Goal: Task Accomplishment & Management: Manage account settings

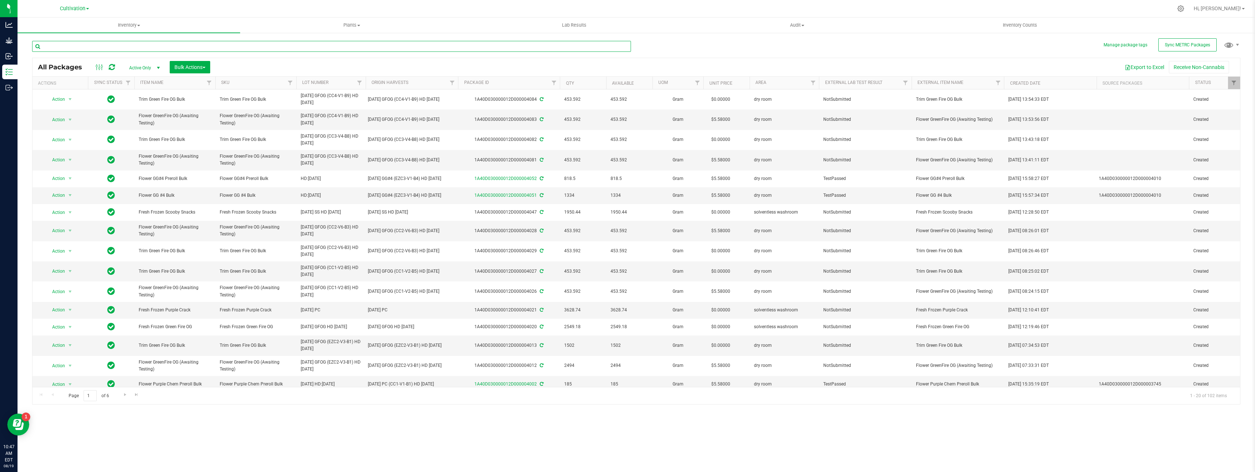
click at [175, 47] on input "text" at bounding box center [331, 46] width 599 height 11
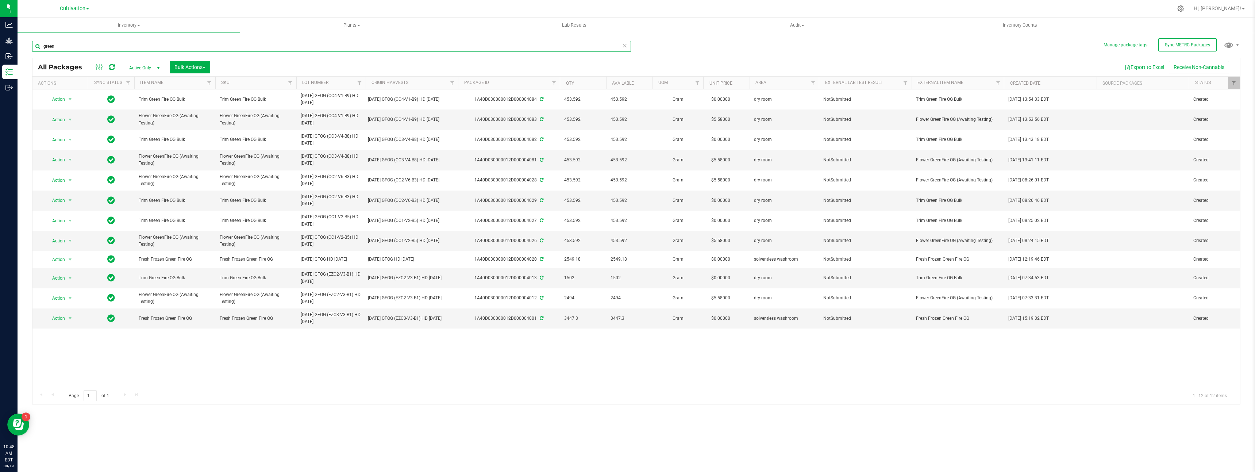
type input "green"
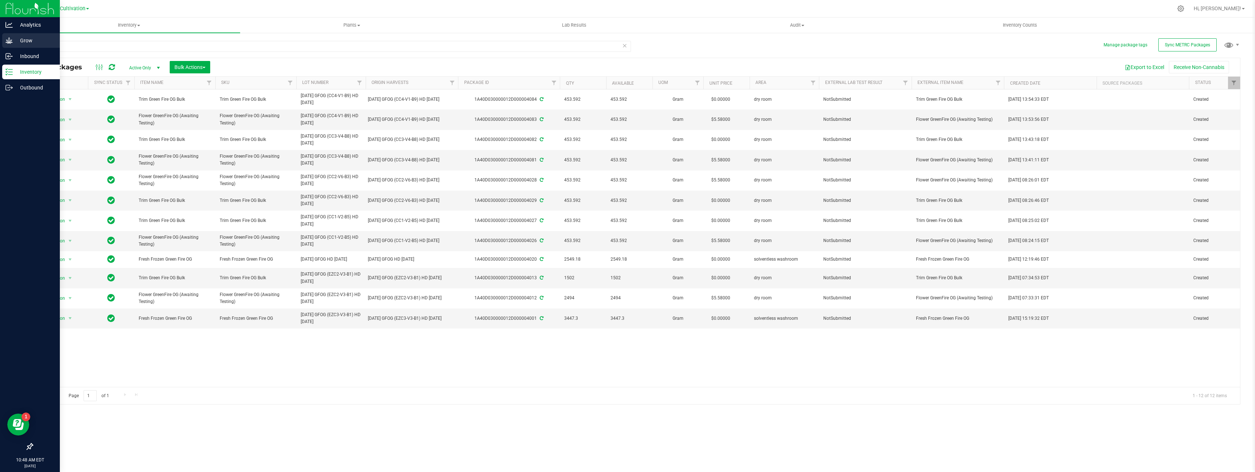
click at [10, 41] on icon at bounding box center [8, 40] width 7 height 6
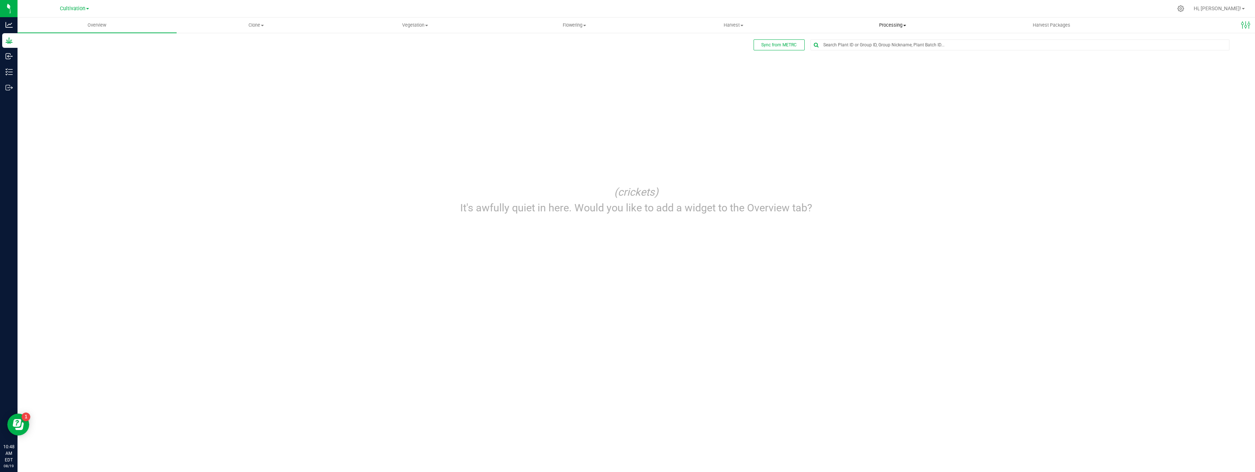
click at [897, 25] on span "Processing" at bounding box center [893, 25] width 158 height 7
click at [863, 55] on span "Processing harvests" at bounding box center [847, 53] width 68 height 6
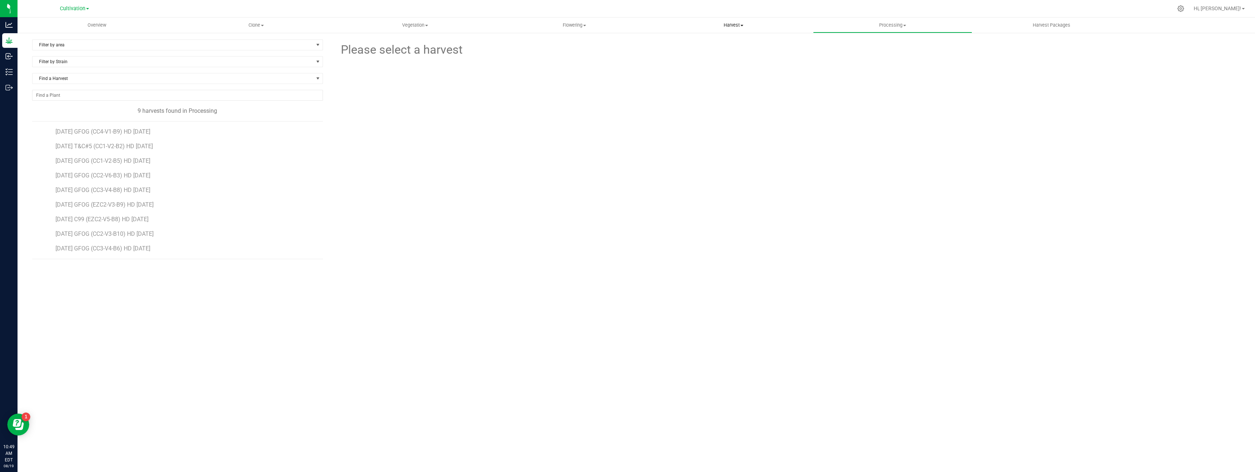
click at [746, 24] on span "Harvest" at bounding box center [733, 25] width 158 height 7
click at [735, 40] on li "Harvests" at bounding box center [733, 44] width 159 height 9
click at [881, 27] on span "Processing" at bounding box center [893, 25] width 158 height 7
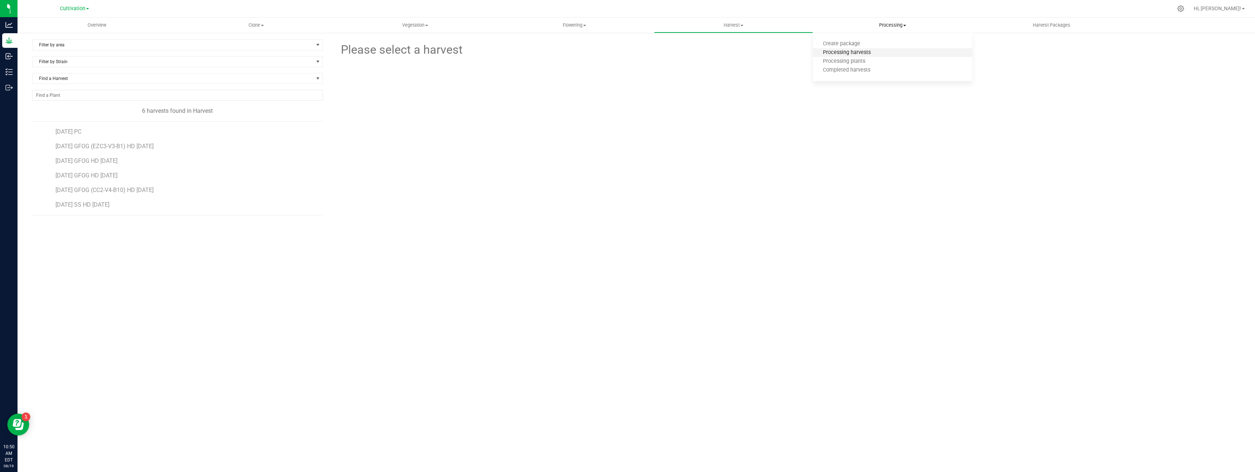
click at [867, 51] on span "Processing harvests" at bounding box center [847, 53] width 68 height 6
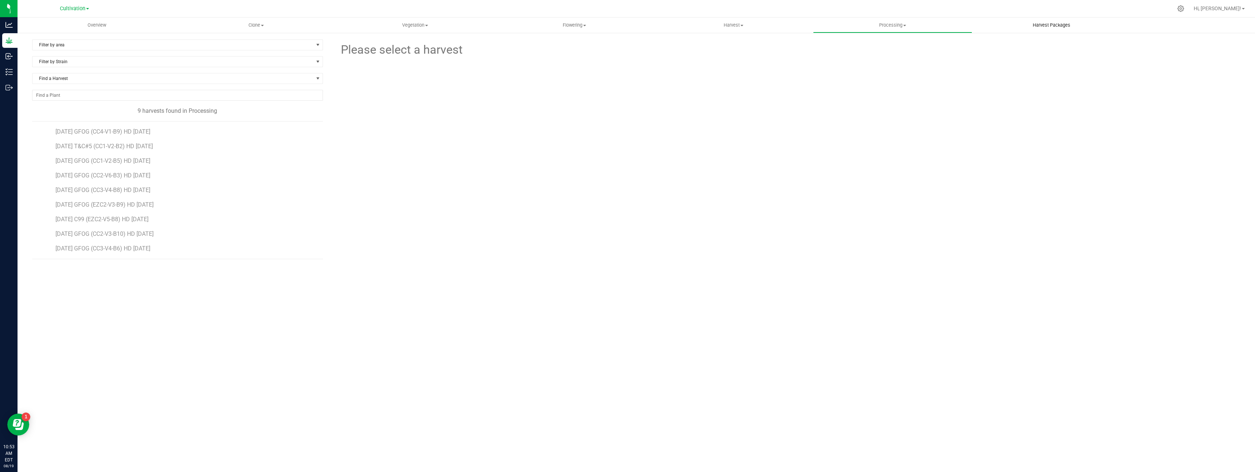
click at [1065, 29] on uib-tab-heading "Harvest Packages" at bounding box center [1052, 25] width 158 height 15
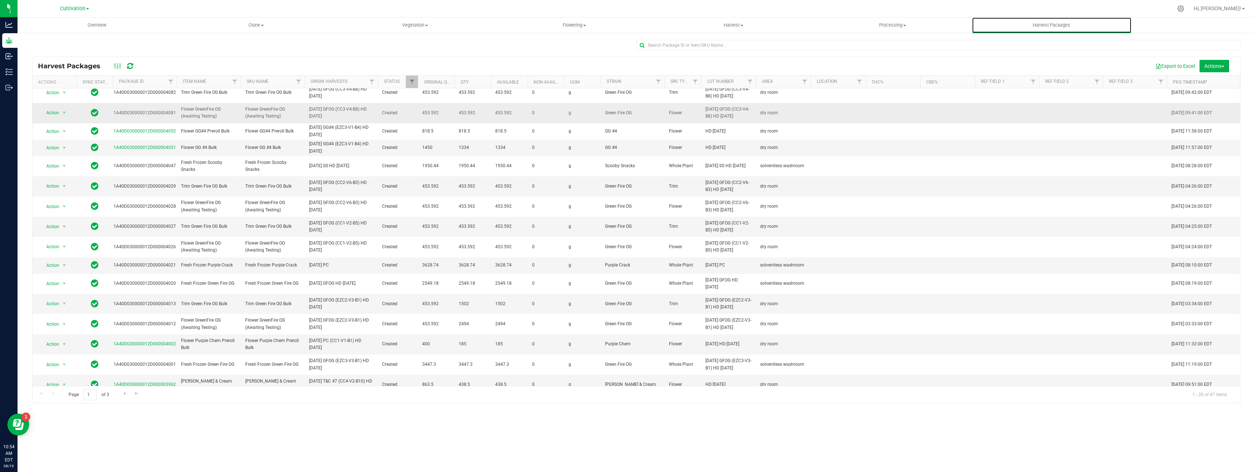
scroll to position [49, 0]
click at [741, 299] on span "[DATE] GFOG (EZC2-V3-B1) HD [DATE]" at bounding box center [728, 301] width 46 height 14
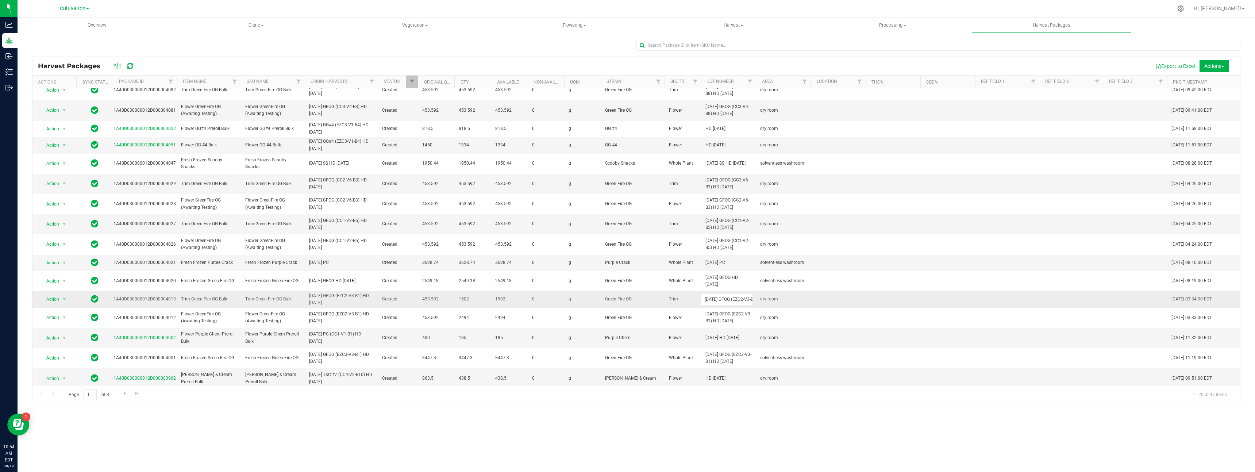
scroll to position [0, 30]
click at [774, 301] on span "dry room" at bounding box center [783, 299] width 46 height 7
click at [804, 303] on span "dry room" at bounding box center [783, 301] width 46 height 7
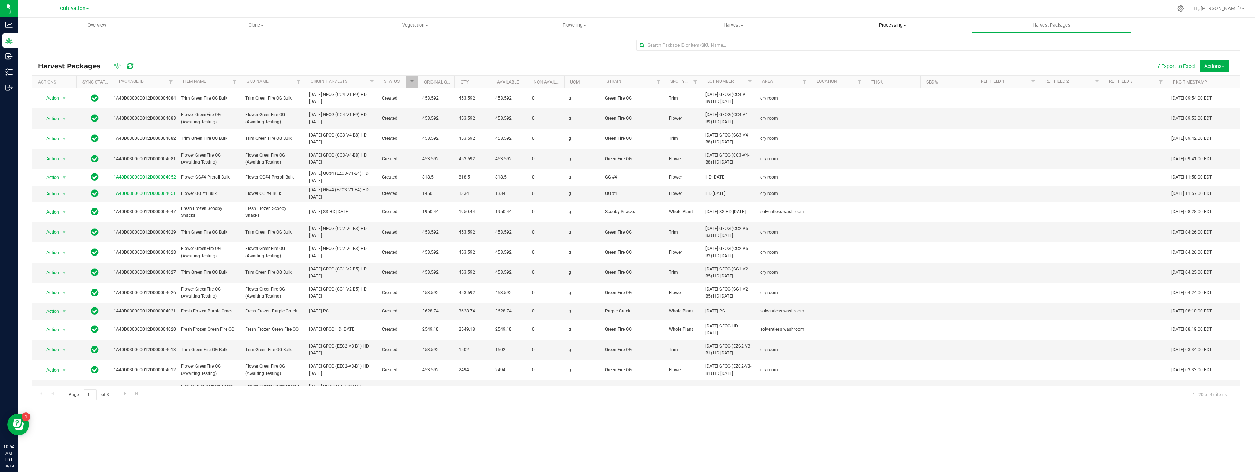
click at [897, 24] on span "Processing" at bounding box center [893, 25] width 158 height 7
click at [881, 50] on li "Processing harvests" at bounding box center [892, 53] width 159 height 9
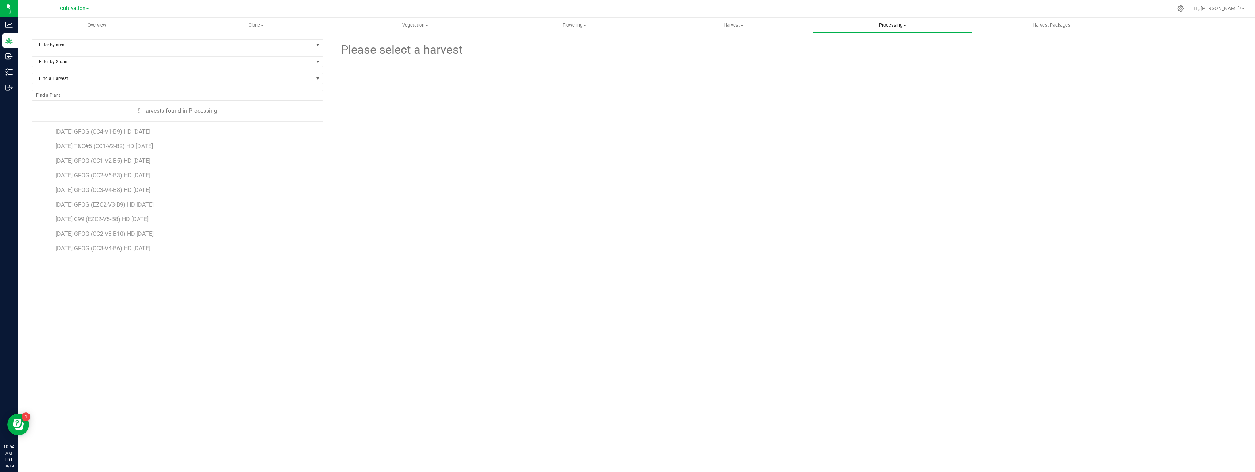
click at [890, 22] on span "Processing" at bounding box center [893, 25] width 158 height 7
click at [885, 73] on li "Completed harvests" at bounding box center [892, 70] width 159 height 9
click at [150, 231] on span "[DATE] GFOG (EZC2-V3-B1) HD [DATE]" at bounding box center [105, 230] width 100 height 7
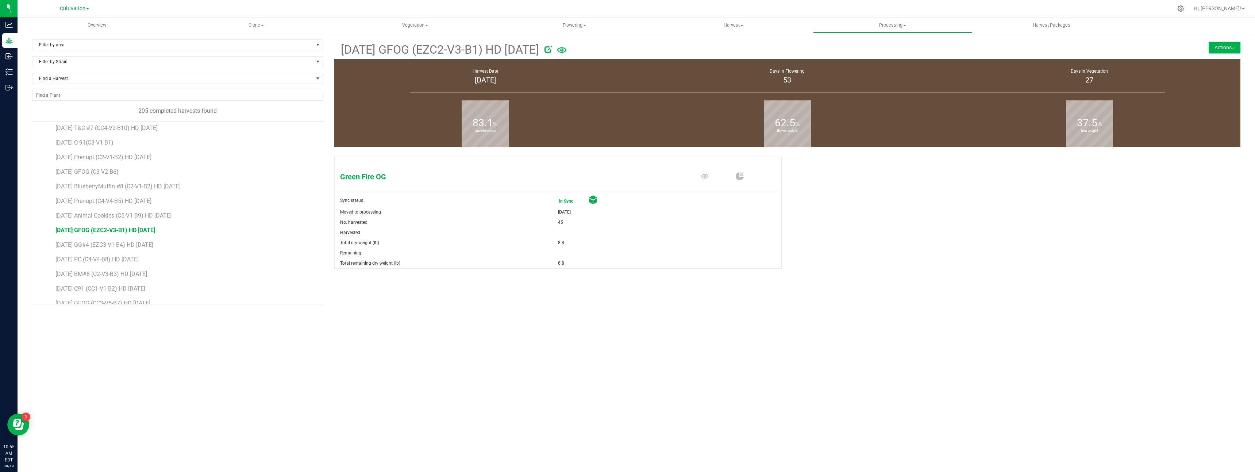
click at [1233, 50] on button "Actions" at bounding box center [1225, 48] width 32 height 12
click at [1223, 68] on span "Uncomplete harvest" at bounding box center [1205, 67] width 39 height 5
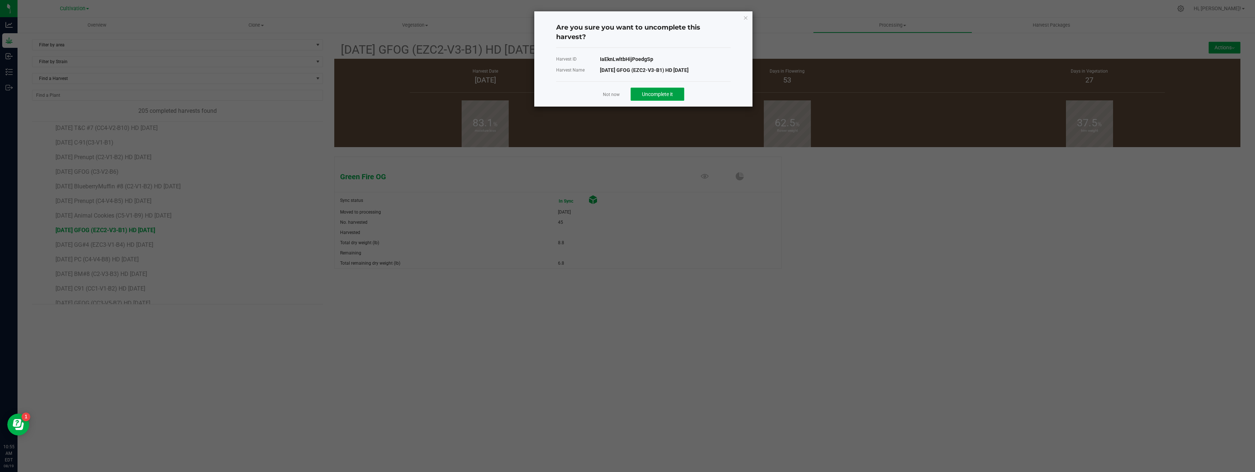
click at [662, 94] on span "Uncomplete it" at bounding box center [657, 94] width 31 height 6
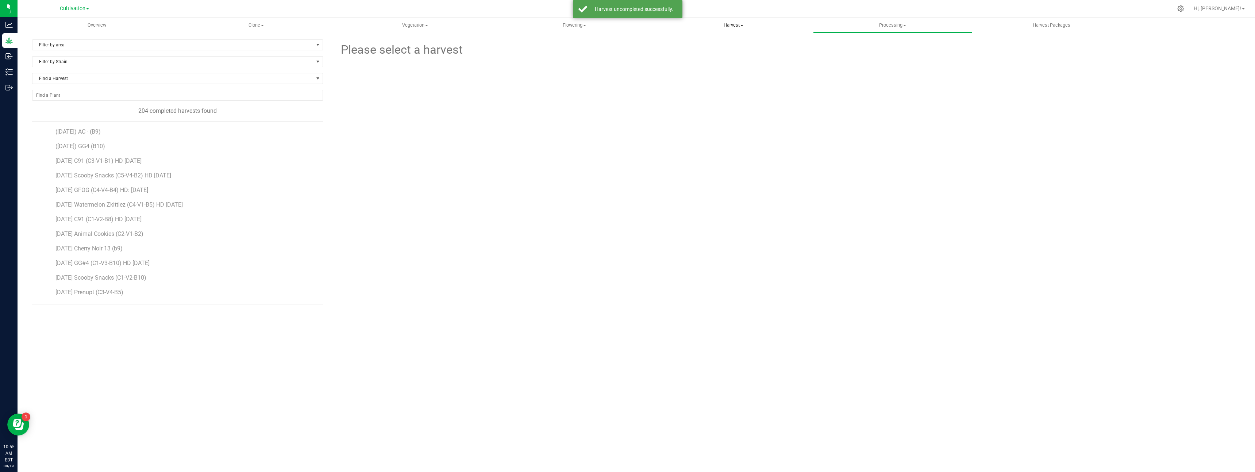
click at [738, 23] on span "Harvest" at bounding box center [733, 25] width 158 height 7
click at [886, 28] on span "Processing" at bounding box center [893, 25] width 158 height 7
click at [877, 51] on span "Processing harvests" at bounding box center [847, 53] width 68 height 6
click at [145, 220] on span "[DATE] GFOG (EZC2-V3-B1) HD [DATE]" at bounding box center [105, 219] width 100 height 7
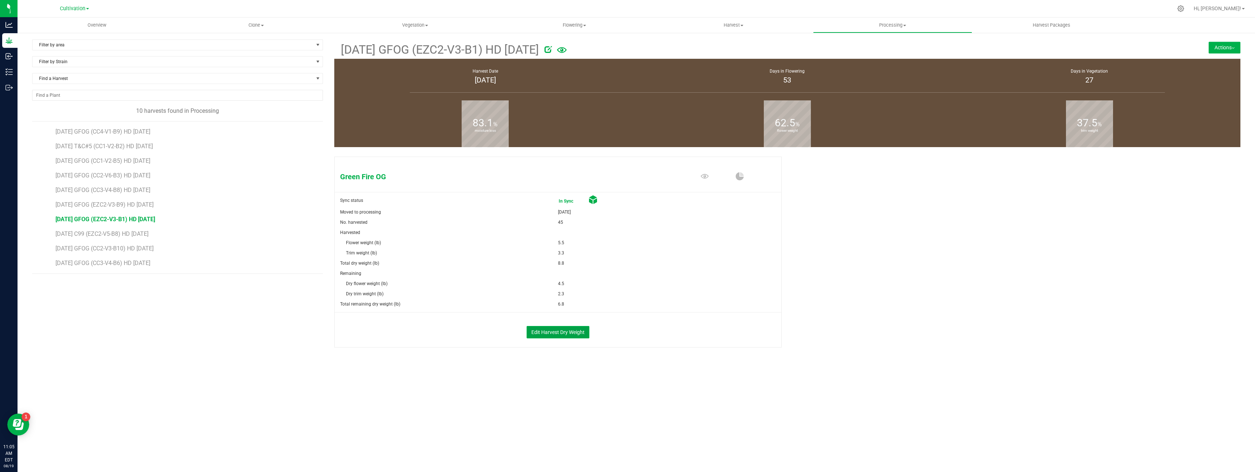
click at [548, 329] on button "Edit Harvest Dry Weight" at bounding box center [558, 332] width 63 height 12
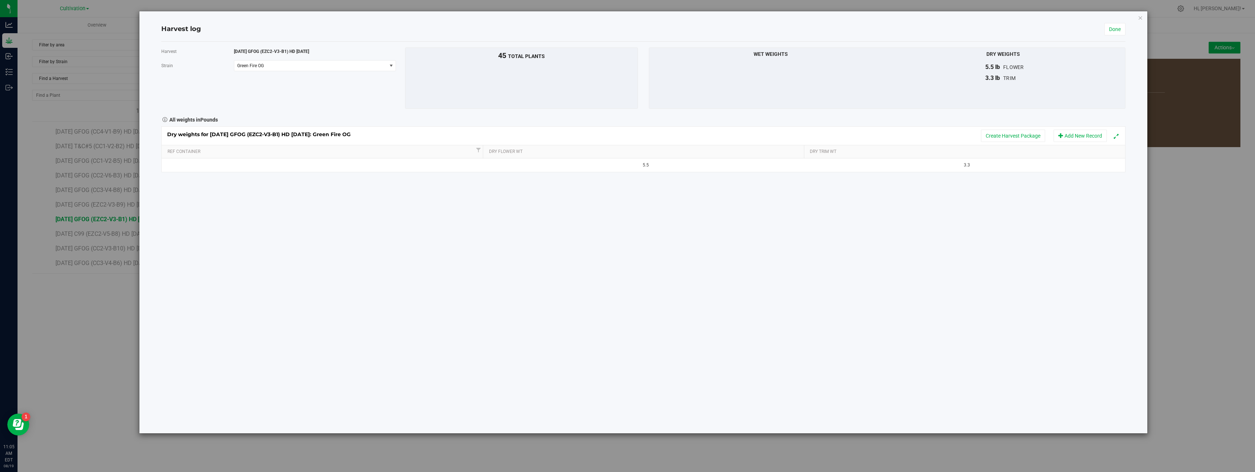
click at [65, 96] on div "Harvest log Done Harvest [DATE] GFOG (EZC2-V3-B1) HD [DATE] [GEOGRAPHIC_DATA] G…" at bounding box center [630, 236] width 1261 height 472
click at [1114, 34] on link "Done" at bounding box center [1114, 29] width 21 height 12
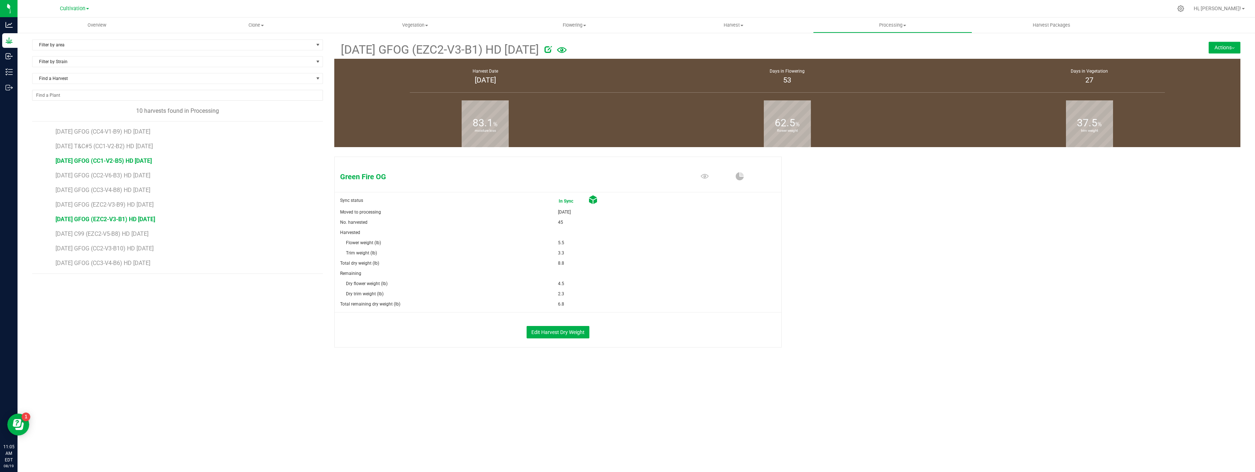
click at [124, 159] on span "[DATE] GFOG (CC1-V2-B5) HD [DATE]" at bounding box center [103, 160] width 96 height 7
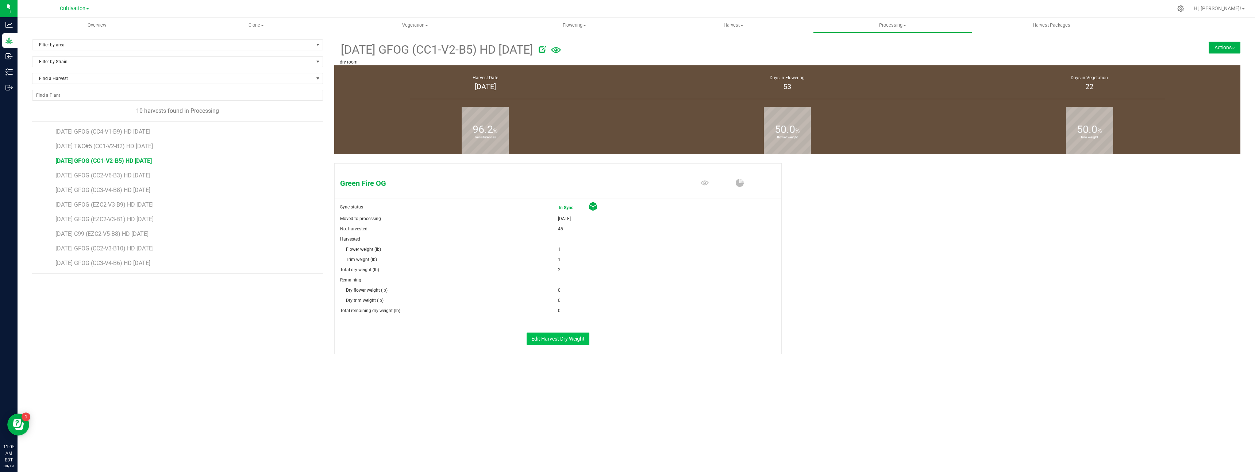
click at [551, 332] on div "Edit Harvest Dry Weight" at bounding box center [558, 336] width 458 height 35
click at [551, 335] on button "Edit Harvest Dry Weight" at bounding box center [558, 338] width 63 height 12
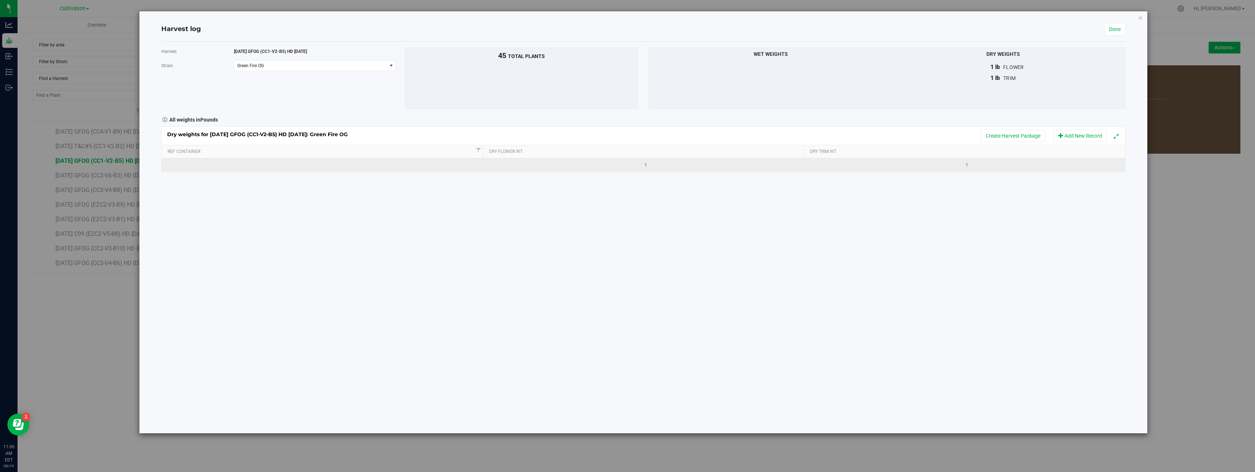
click at [660, 163] on div "1" at bounding box center [645, 165] width 315 height 7
click at [658, 165] on input "1" at bounding box center [645, 165] width 312 height 10
type input "2.66"
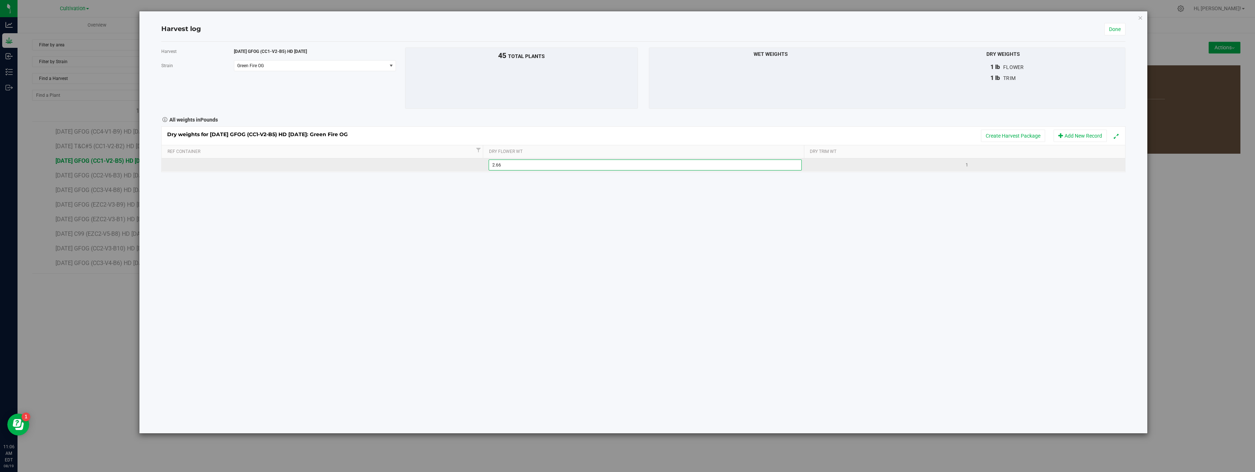
click at [983, 168] on div "Dry weights for [DATE] GFOG (CC1-V2-B5) HD [DATE]: Green Fire OG Create Harvest…" at bounding box center [643, 149] width 964 height 46
click at [979, 165] on div "1" at bounding box center [966, 165] width 315 height 7
type input "3.37"
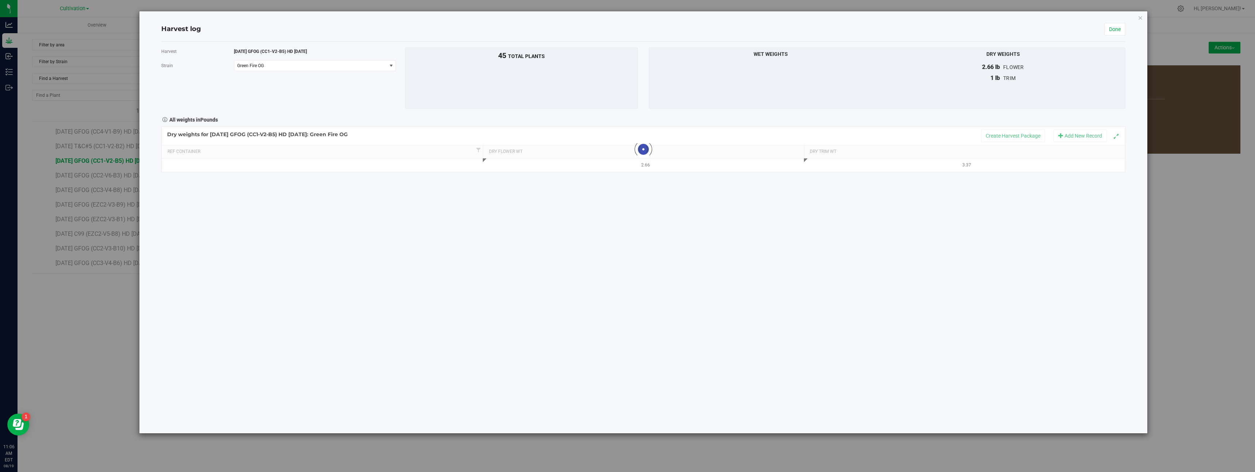
drag, startPoint x: 987, startPoint y: 220, endPoint x: 988, endPoint y: 216, distance: 4.0
click at [987, 220] on div "Harvest [DATE] GFOG (CC1-V2-B5) HD [DATE] [GEOGRAPHIC_DATA] Green Fire OG Selec…" at bounding box center [643, 238] width 964 height 392
click at [1120, 28] on link "Done" at bounding box center [1114, 29] width 21 height 12
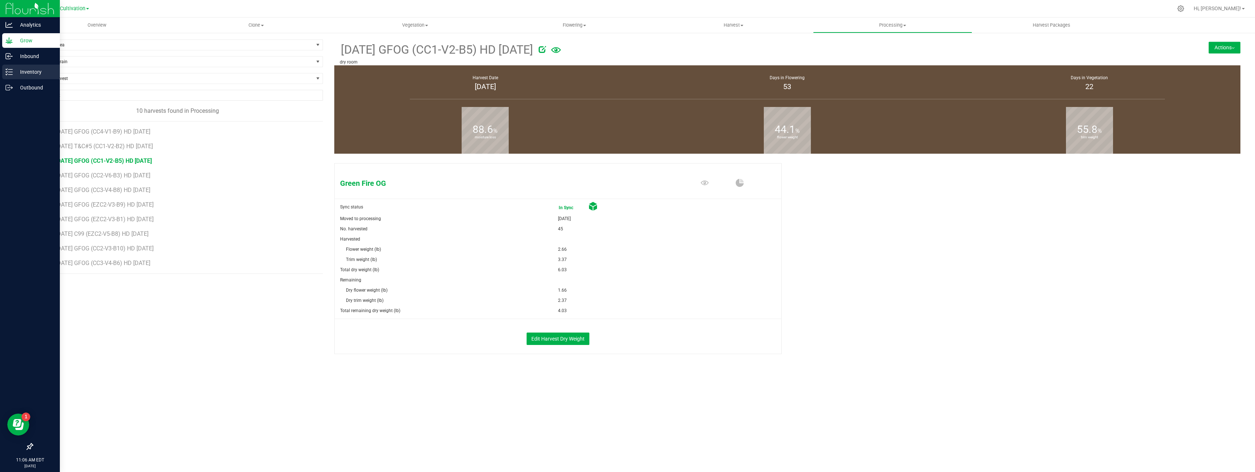
click at [6, 76] on div "Inventory" at bounding box center [31, 72] width 58 height 15
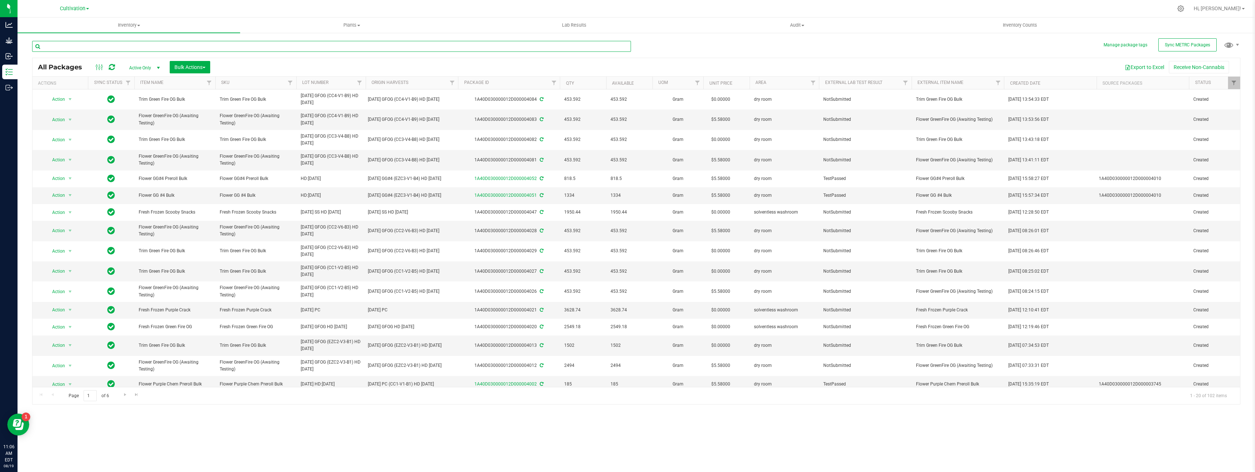
click at [222, 47] on input "text" at bounding box center [331, 46] width 599 height 11
type input "green"
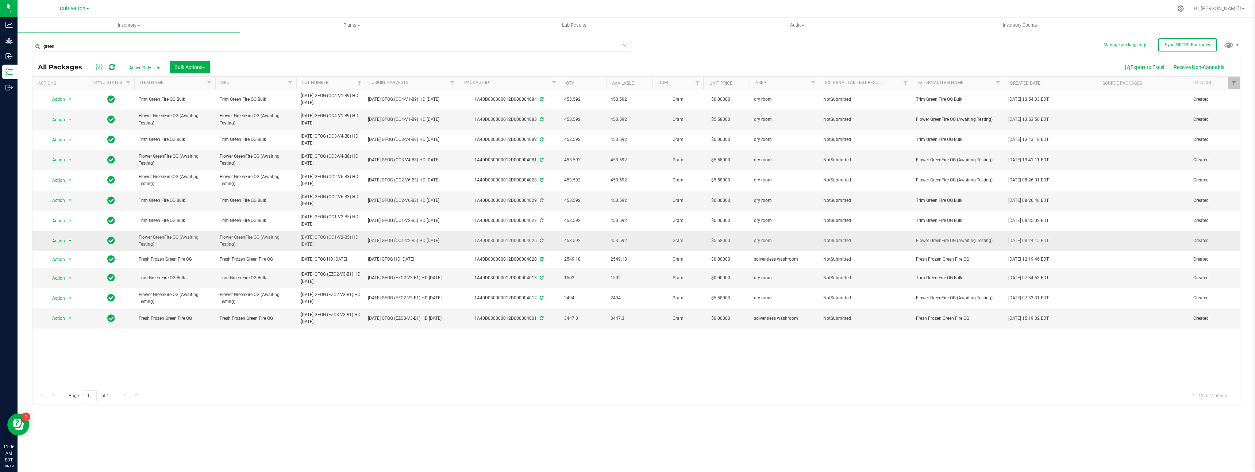
click at [58, 243] on span "Action" at bounding box center [56, 241] width 20 height 10
click at [58, 254] on li "Adjust qty" at bounding box center [69, 252] width 46 height 11
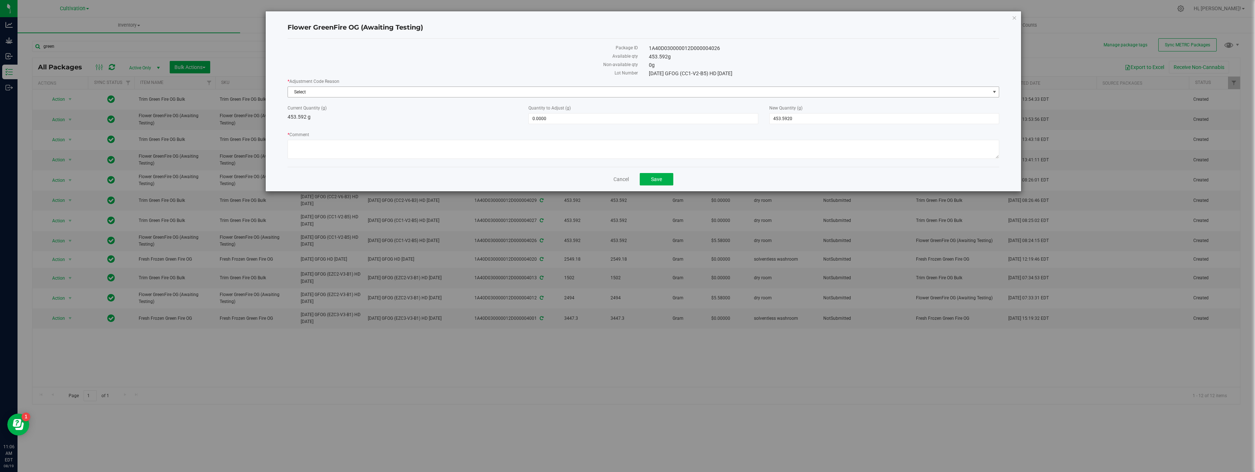
click at [396, 91] on span "Select" at bounding box center [639, 92] width 702 height 10
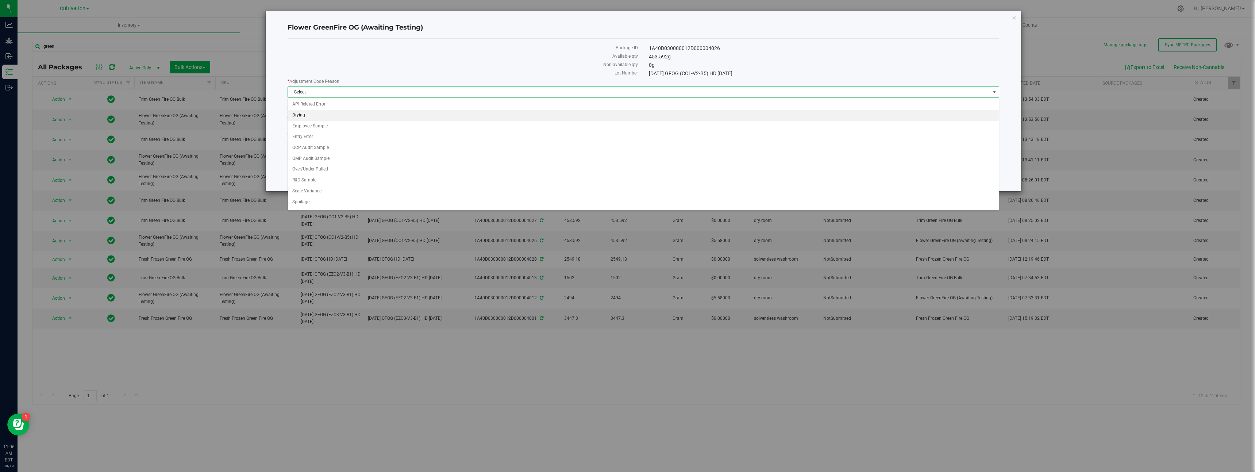
click at [323, 115] on li "Drying" at bounding box center [643, 115] width 711 height 11
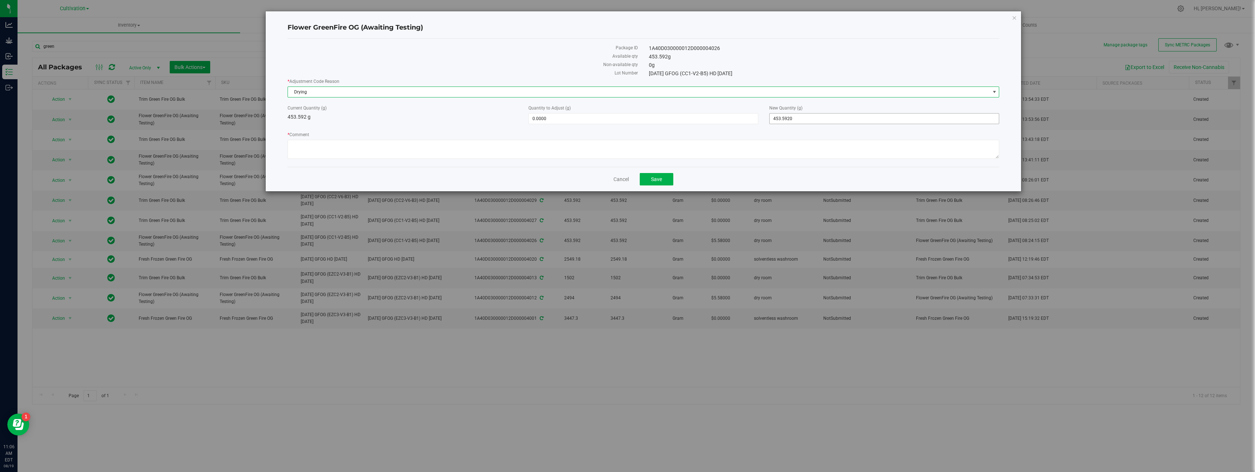
click at [822, 119] on span "453.5920 453.592" at bounding box center [884, 118] width 230 height 11
click at [822, 119] on input "453.592" at bounding box center [884, 119] width 229 height 10
type input "1209"
type input "755.4080"
type input "1,209.0000"
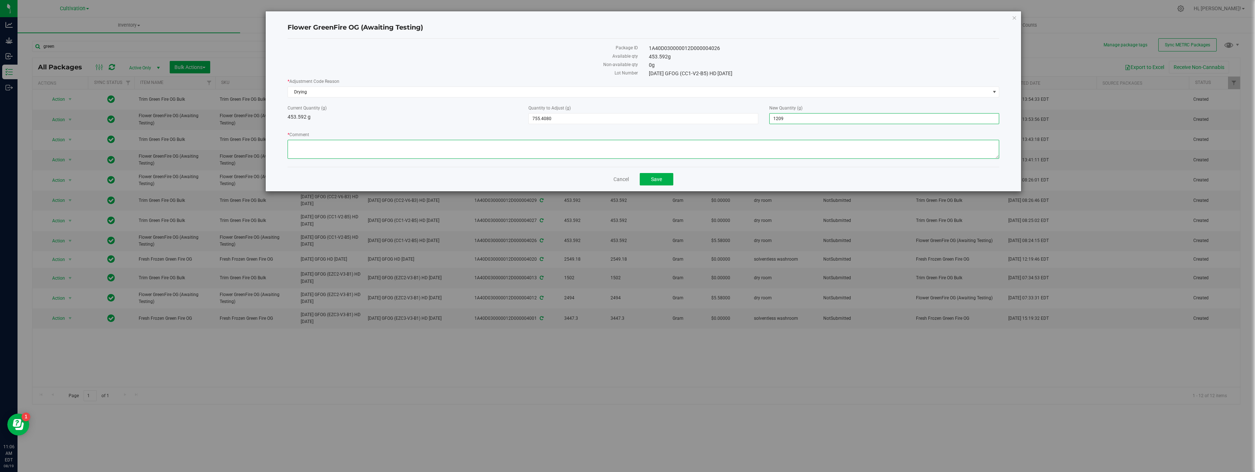
click at [756, 148] on textarea "* Comment" at bounding box center [644, 149] width 712 height 19
type textarea "Final weight after drying of GreenFire OG Flower HD:[DATE]"
click at [656, 179] on span "Save" at bounding box center [656, 179] width 11 height 6
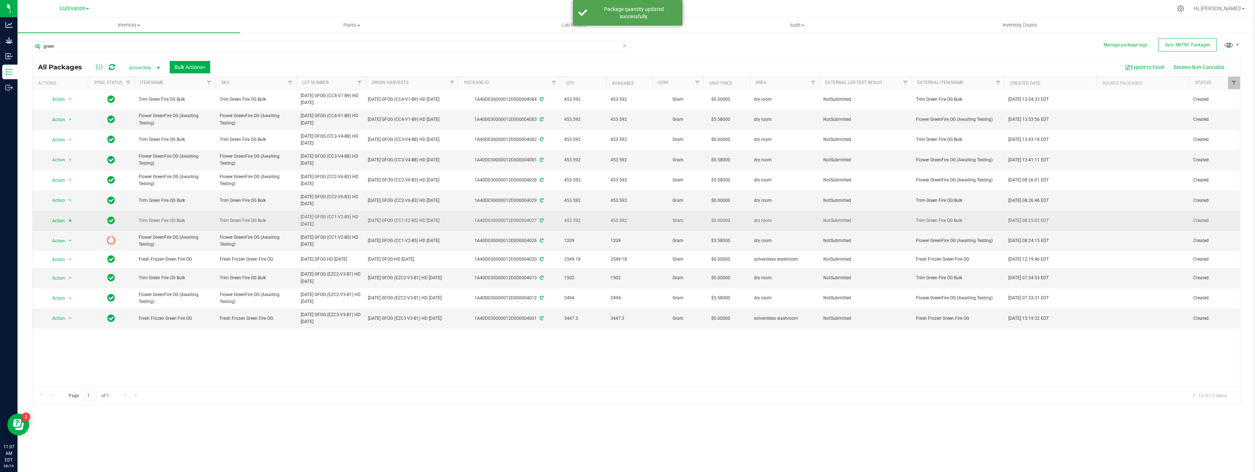
click at [63, 220] on span "Action" at bounding box center [56, 221] width 20 height 10
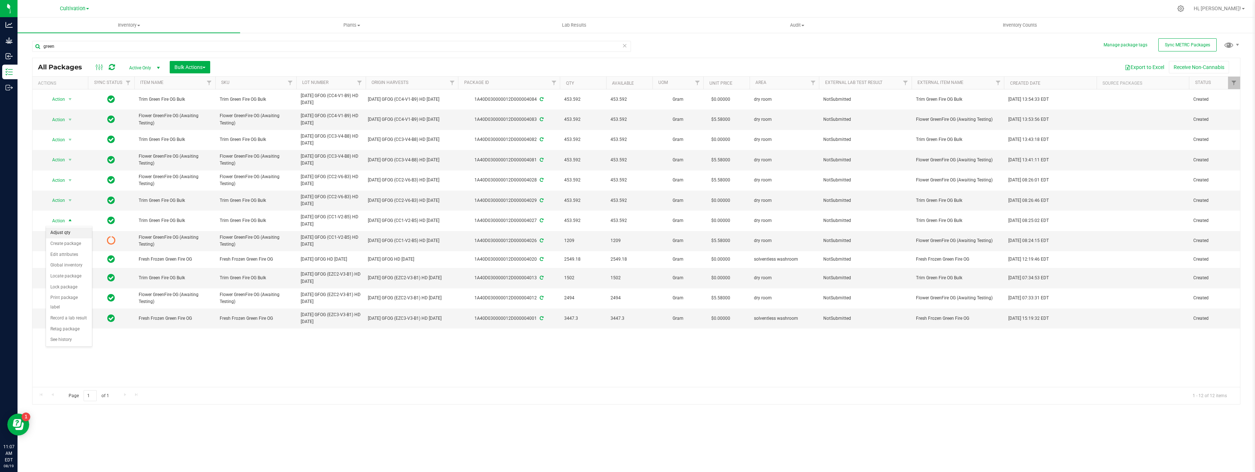
click at [61, 234] on li "Adjust qty" at bounding box center [69, 232] width 46 height 11
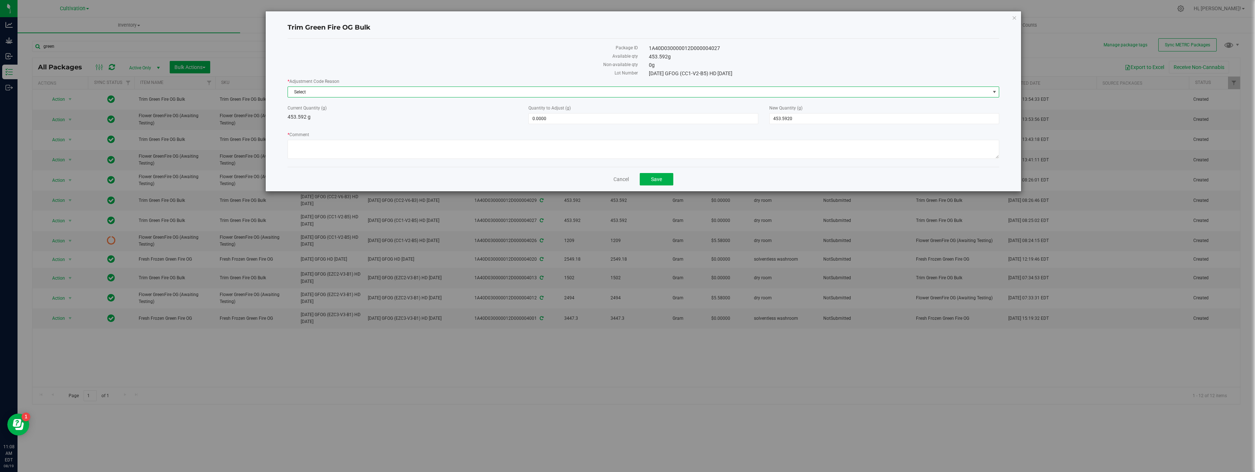
click at [484, 91] on span "Select" at bounding box center [639, 92] width 702 height 10
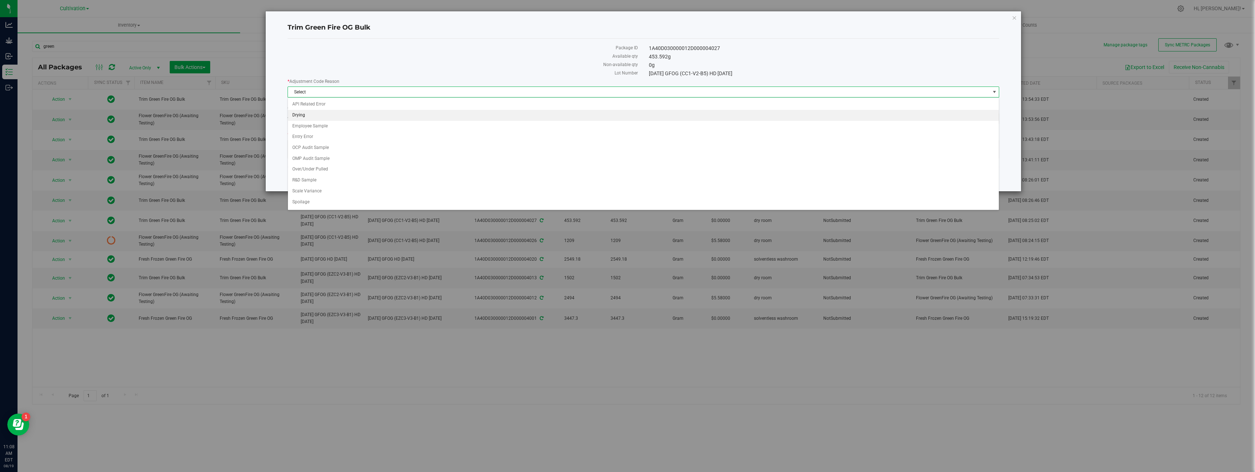
click at [360, 115] on li "Drying" at bounding box center [643, 115] width 711 height 11
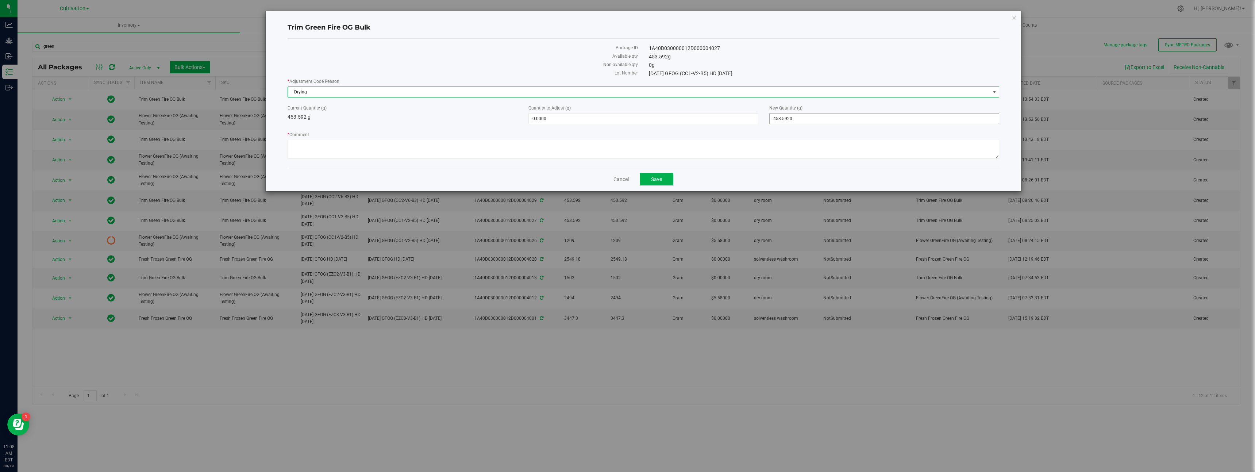
click at [803, 118] on span "453.5920 453.592" at bounding box center [884, 118] width 230 height 11
click at [803, 118] on input "453.592" at bounding box center [884, 119] width 229 height 10
type input "1529"
type input "1,075.4080"
type input "1,529.0000"
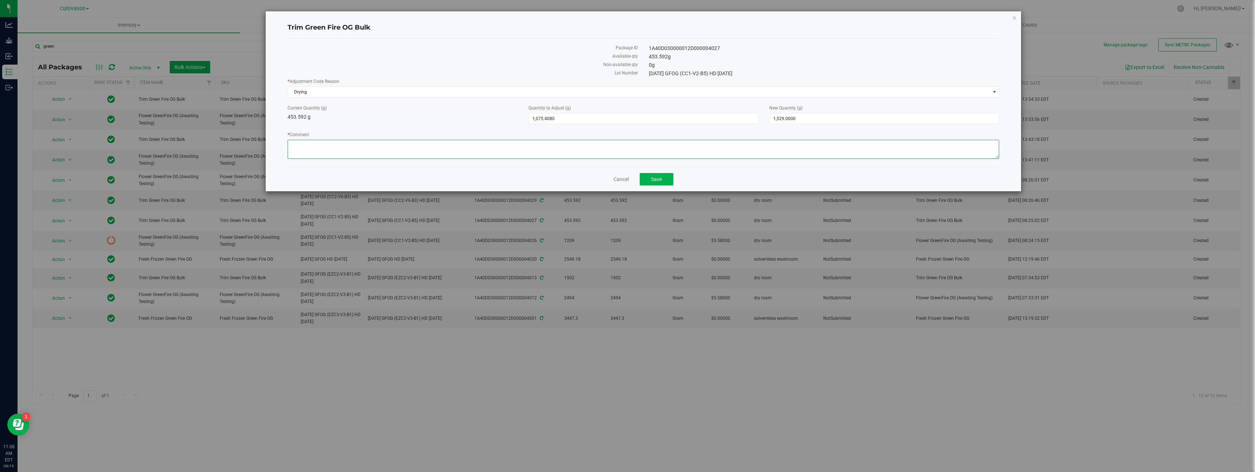
click at [778, 145] on textarea "* Comment" at bounding box center [644, 149] width 712 height 19
type textarea "Final weight of the GreenFire OG Trim after drying HD:[DATE]"
click at [669, 182] on button "Save" at bounding box center [657, 179] width 34 height 12
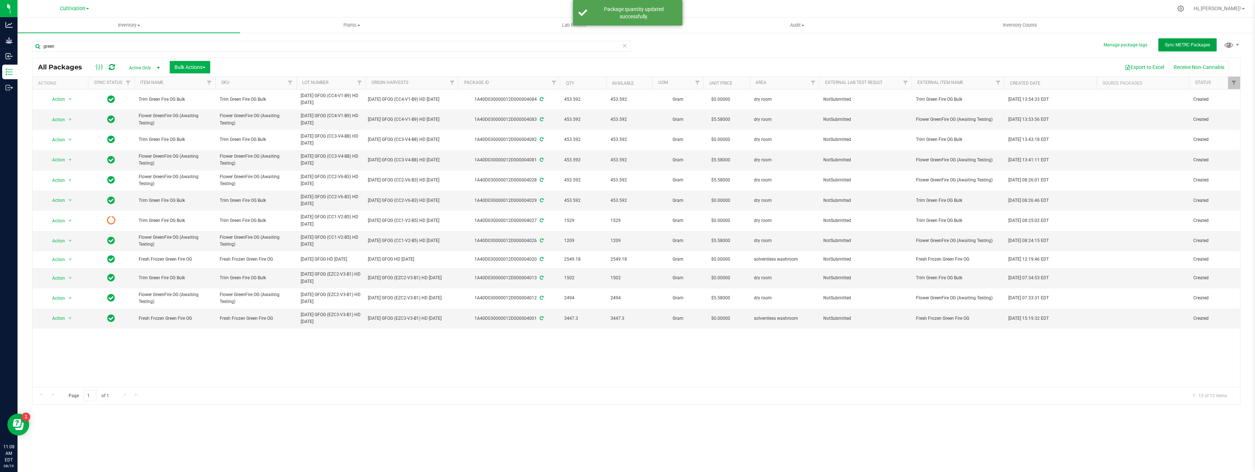
click at [1180, 47] on button "Sync METRC Packages" at bounding box center [1187, 44] width 58 height 13
